Goal: Task Accomplishment & Management: Complete application form

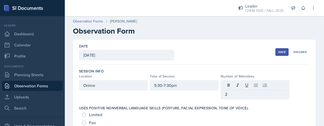
click at [226, 90] on div at bounding box center [255, 86] width 60 height 8
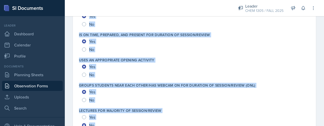
scroll to position [1036, 0]
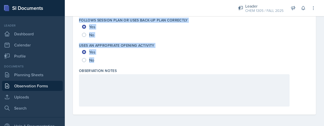
drag, startPoint x: 78, startPoint y: 106, endPoint x: 139, endPoint y: 62, distance: 76.0
copy div "Uses positive nonverbal language skills (posture, facial expression, tone of vo…"
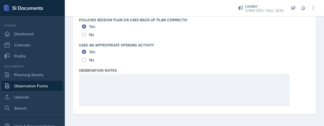
click at [139, 84] on div at bounding box center [184, 90] width 210 height 32
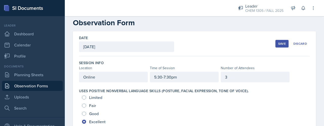
scroll to position [0, 0]
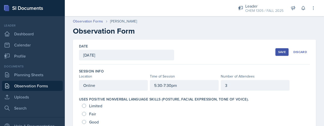
click at [278, 53] on div "Save" at bounding box center [282, 52] width 8 height 4
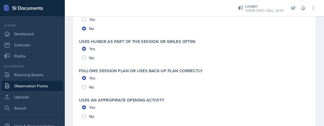
scroll to position [1185, 0]
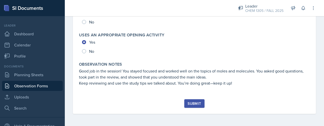
click at [191, 104] on div "Submit" at bounding box center [193, 104] width 13 height 4
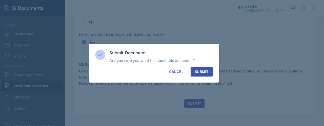
click at [203, 72] on div "Submit" at bounding box center [201, 71] width 13 height 5
radio input "true"
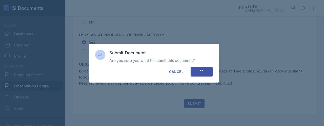
radio input "true"
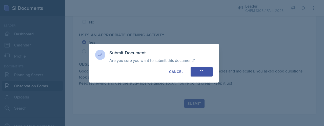
radio input "true"
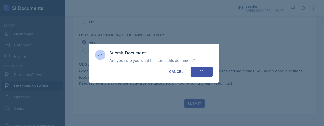
radio input "true"
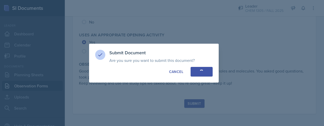
radio input "true"
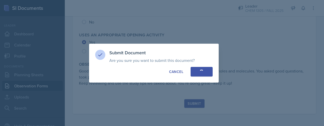
radio input "true"
